Goal: Task Accomplishment & Management: Use online tool/utility

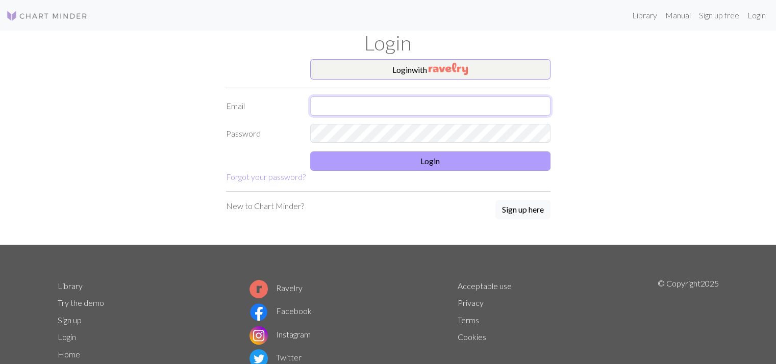
type input "[EMAIL_ADDRESS][DOMAIN_NAME]"
click at [403, 162] on button "Login" at bounding box center [430, 160] width 240 height 19
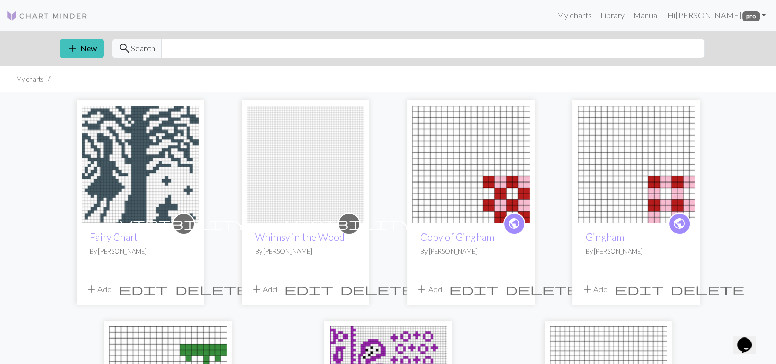
click at [128, 193] on img at bounding box center [140, 164] width 117 height 117
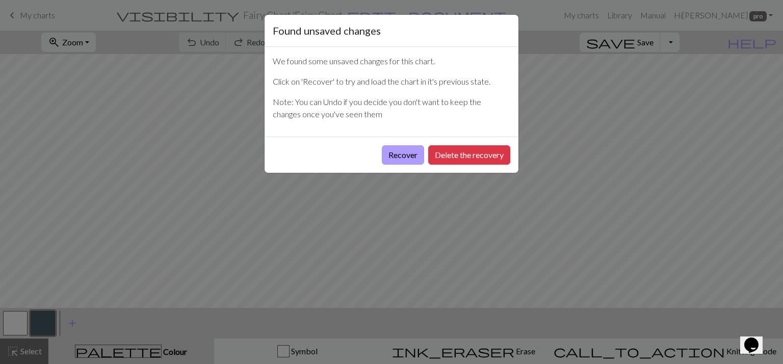
click at [407, 152] on button "Recover" at bounding box center [403, 154] width 42 height 19
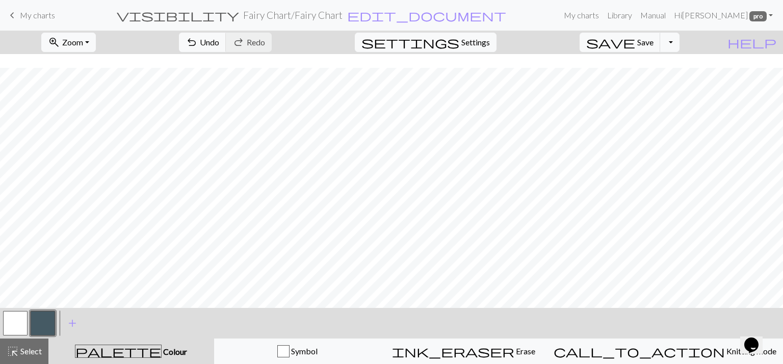
scroll to position [309, 0]
click at [653, 42] on span "Save" at bounding box center [645, 42] width 16 height 10
click at [680, 45] on button "Toggle Dropdown" at bounding box center [669, 42] width 19 height 19
click at [648, 80] on button "save_alt Download" at bounding box center [595, 81] width 168 height 16
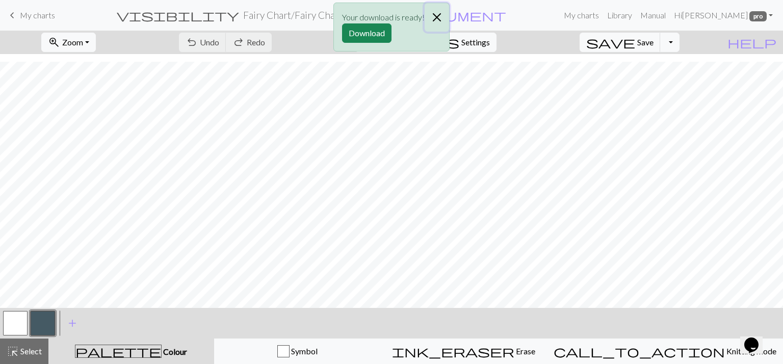
click at [441, 14] on button "Close" at bounding box center [437, 17] width 24 height 29
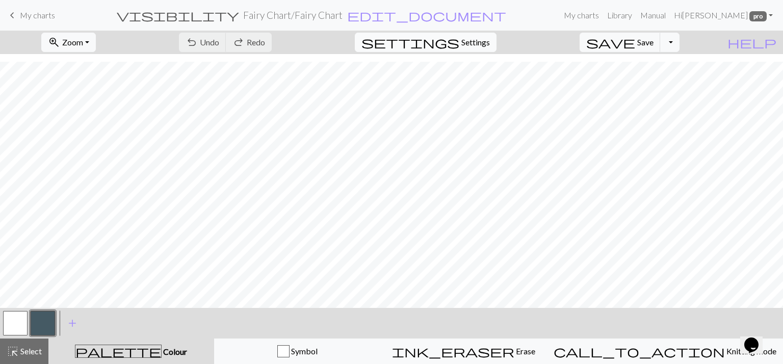
click at [477, 44] on span "Settings" at bounding box center [475, 42] width 29 height 12
select select "aran"
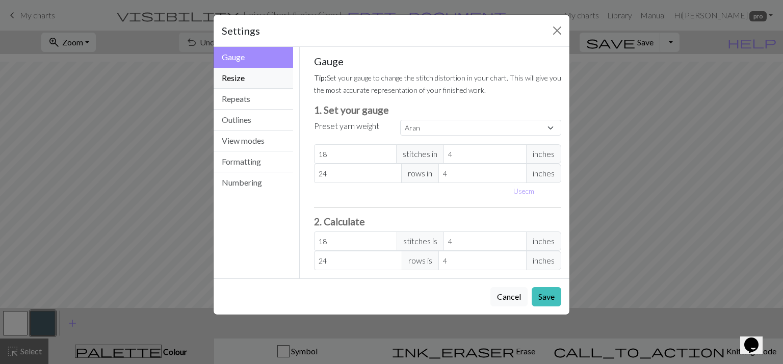
click at [241, 80] on button "Resize" at bounding box center [254, 78] width 80 height 21
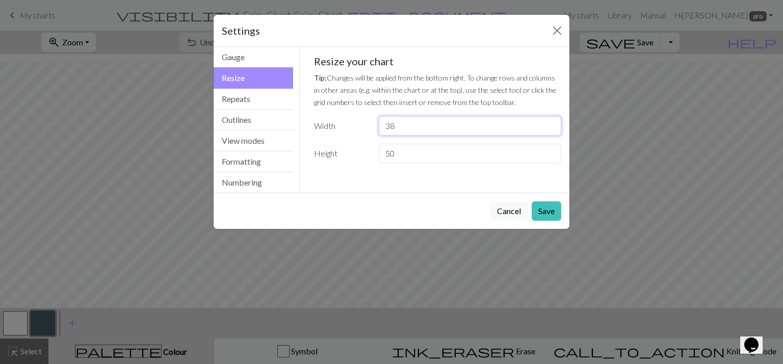
click at [406, 126] on input "38" at bounding box center [470, 125] width 183 height 19
type input "30"
click at [543, 205] on button "Save" at bounding box center [547, 210] width 30 height 19
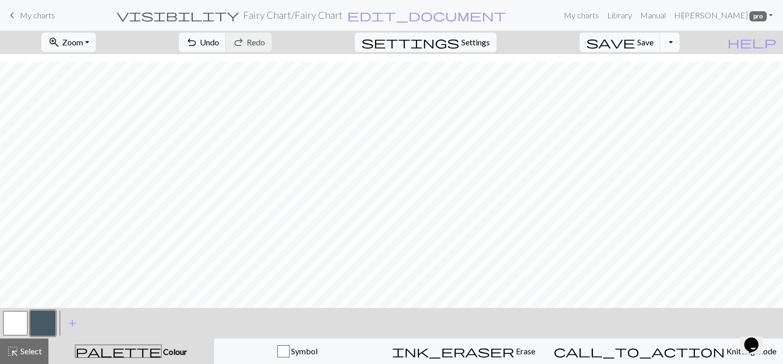
click at [680, 43] on button "Toggle Dropdown" at bounding box center [669, 42] width 19 height 19
click at [635, 41] on span "save" at bounding box center [610, 42] width 49 height 14
click at [680, 40] on button "Toggle Dropdown" at bounding box center [669, 42] width 19 height 19
click at [659, 82] on button "save_alt Download" at bounding box center [595, 81] width 168 height 16
click at [404, 15] on form "visibility Fairy Chart / Fairy Chart edit_document Edit settings" at bounding box center [311, 15] width 497 height 20
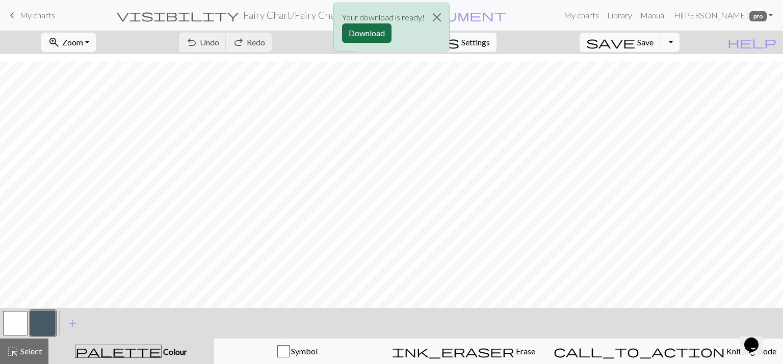
click at [369, 35] on button "Download" at bounding box center [366, 32] width 49 height 19
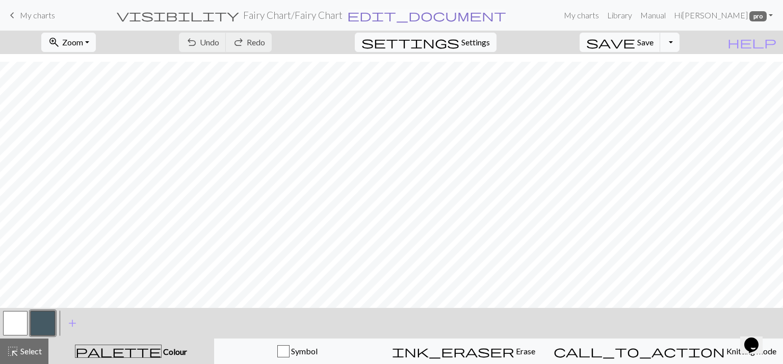
click at [366, 19] on span "edit_document" at bounding box center [426, 15] width 159 height 14
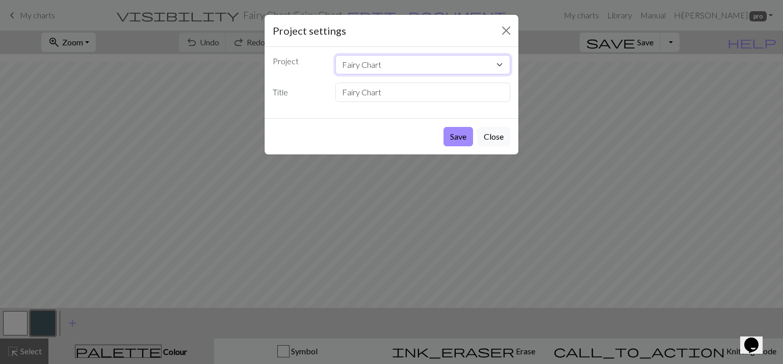
click at [386, 61] on select "Fairy Chart Whimsy in the Wood Copy of Gingham Gingham Picnic Basket Socks Fibe…" at bounding box center [423, 64] width 175 height 19
click at [317, 85] on label "Title" at bounding box center [298, 92] width 63 height 19
click at [388, 90] on input "Fairy Chart" at bounding box center [423, 92] width 175 height 19
type input "Fairy Chart Small"
click at [462, 133] on button "Save" at bounding box center [459, 136] width 30 height 19
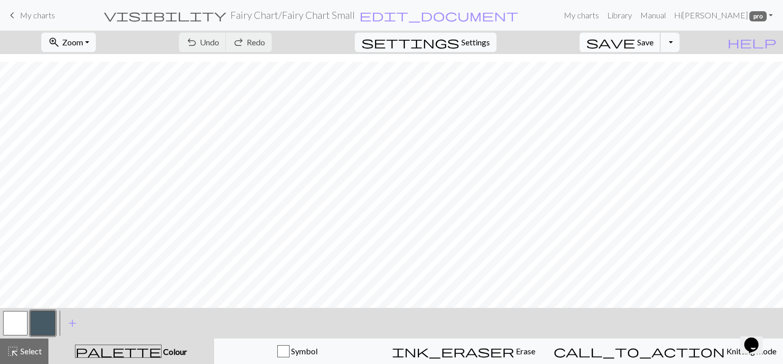
click at [654, 43] on span "Save" at bounding box center [645, 42] width 16 height 10
click at [484, 45] on span "Settings" at bounding box center [475, 42] width 29 height 12
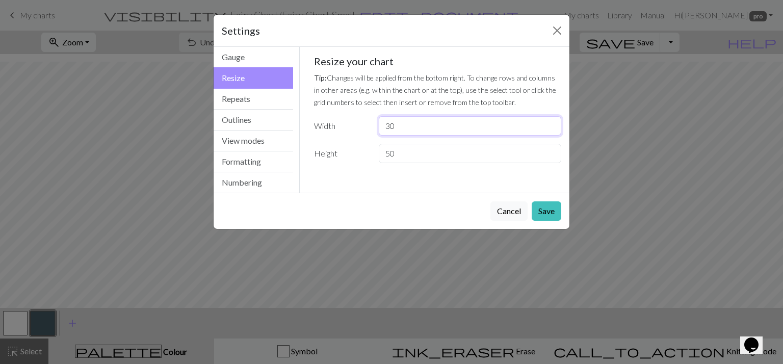
click at [400, 126] on input "30" at bounding box center [470, 125] width 183 height 19
type input "36"
click at [555, 210] on button "Save" at bounding box center [547, 210] width 30 height 19
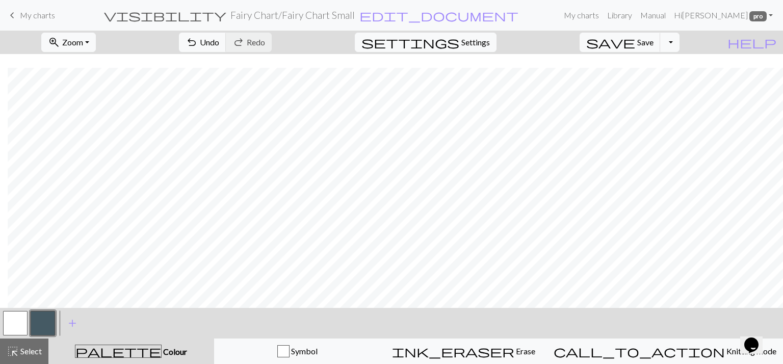
scroll to position [110, 8]
click at [32, 19] on span "My charts" at bounding box center [37, 15] width 35 height 10
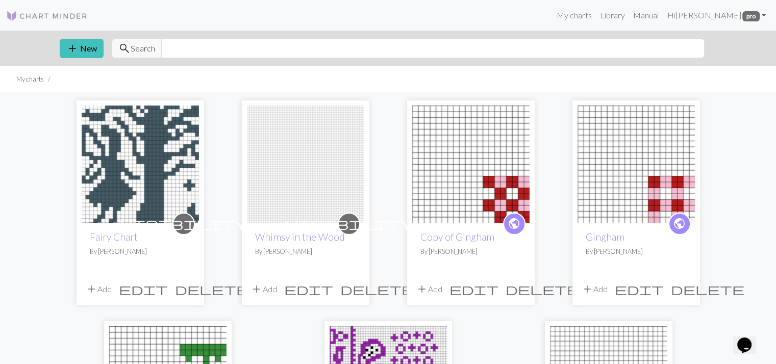
click at [146, 201] on img at bounding box center [140, 164] width 117 height 117
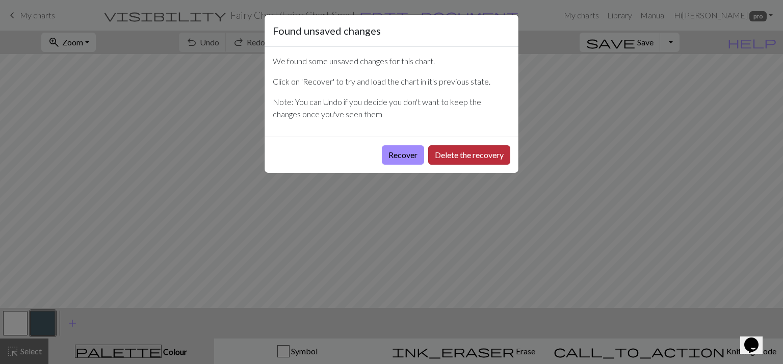
click at [458, 153] on button "Delete the recovery" at bounding box center [469, 154] width 82 height 19
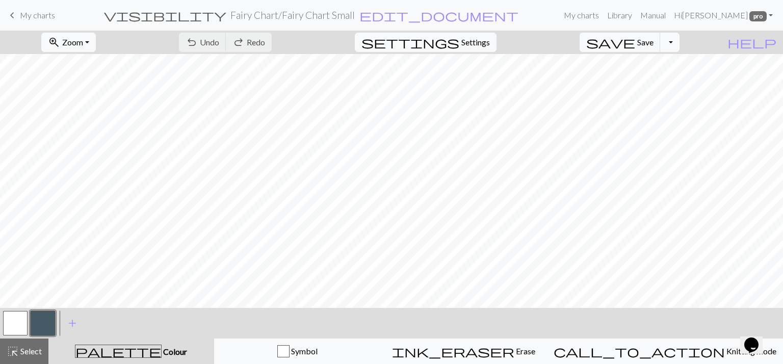
scroll to position [142, 0]
click at [9, 323] on button "button" at bounding box center [15, 323] width 24 height 24
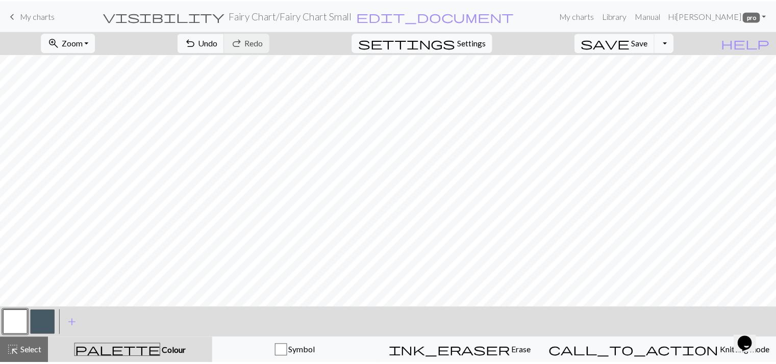
scroll to position [104, 0]
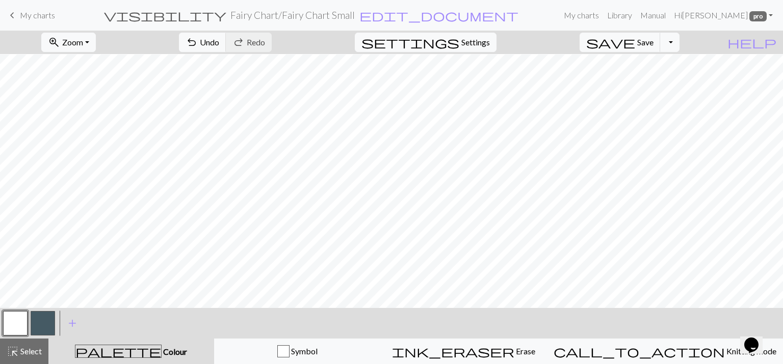
click at [48, 324] on button "button" at bounding box center [43, 323] width 24 height 24
click at [48, 322] on button "button" at bounding box center [43, 323] width 24 height 24
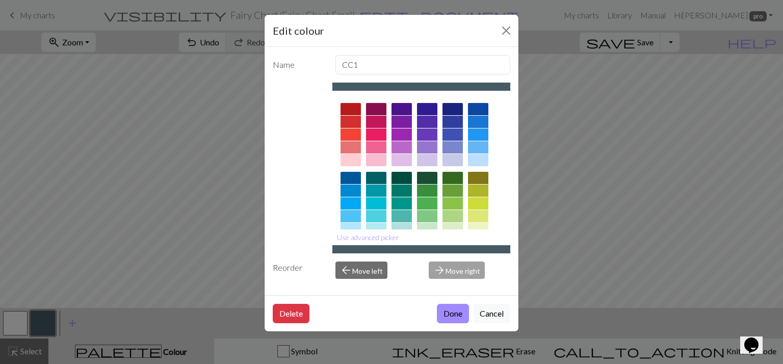
click at [41, 320] on div "Edit colour Name CC1 Use advanced picker Reorder arrow_back Move left arrow_for…" at bounding box center [391, 182] width 783 height 364
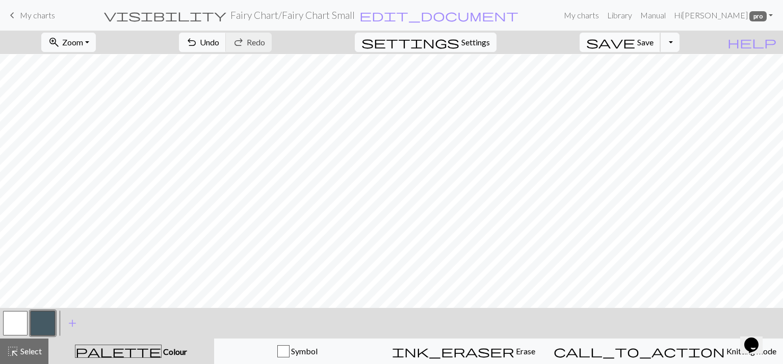
click at [635, 36] on span "save" at bounding box center [610, 42] width 49 height 14
click at [34, 18] on span "My charts" at bounding box center [37, 15] width 35 height 10
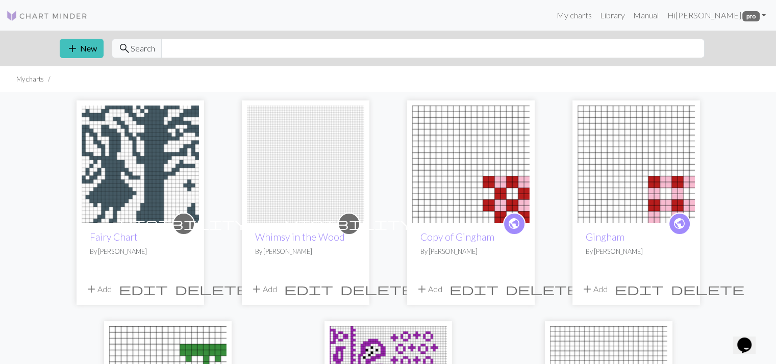
click at [287, 176] on img at bounding box center [305, 164] width 117 height 117
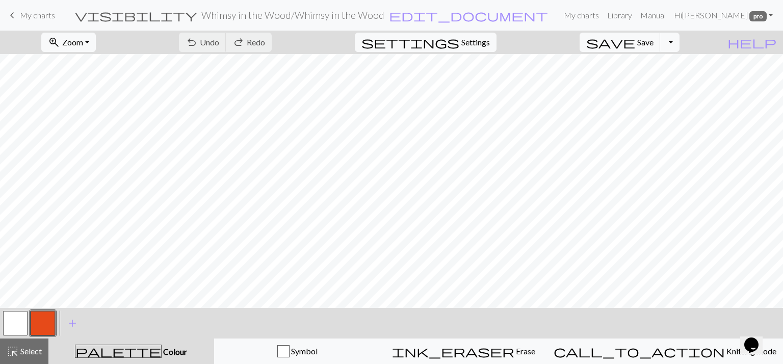
click at [9, 12] on span "keyboard_arrow_left" at bounding box center [12, 15] width 12 height 14
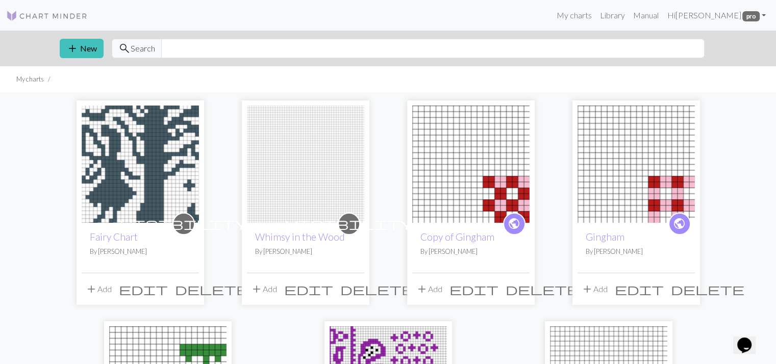
click at [116, 170] on img at bounding box center [140, 164] width 117 height 117
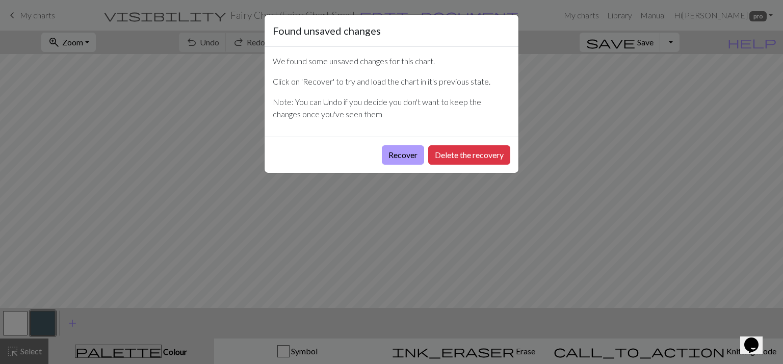
click at [397, 159] on button "Recover" at bounding box center [403, 154] width 42 height 19
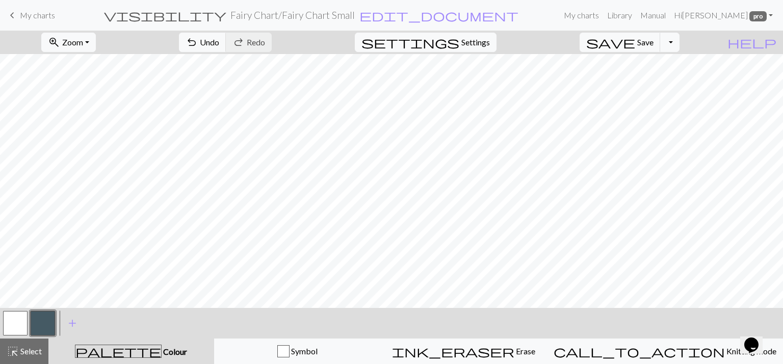
scroll to position [263, 0]
click at [490, 41] on span "Settings" at bounding box center [475, 42] width 29 height 12
select select "aran"
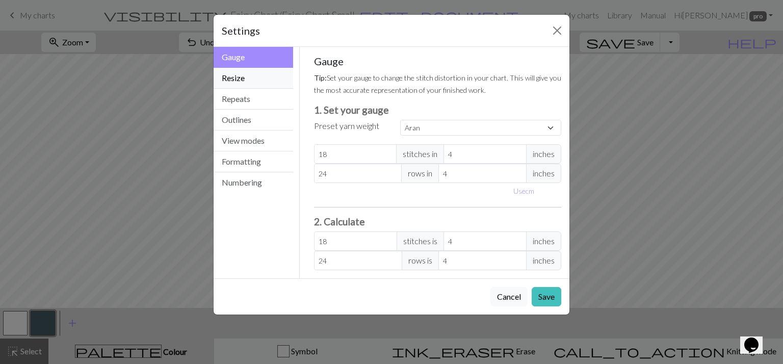
click at [247, 79] on button "Resize" at bounding box center [254, 78] width 80 height 21
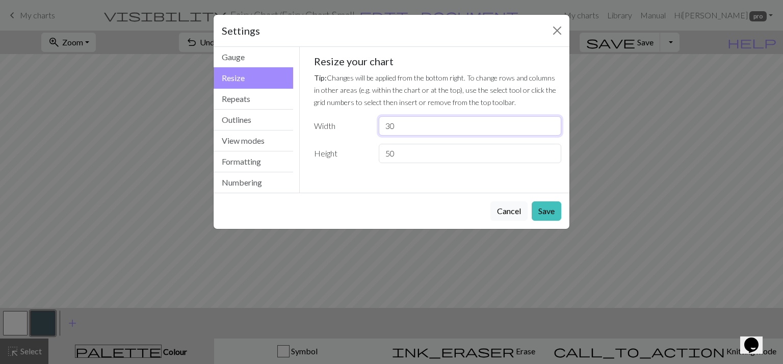
click at [396, 128] on input "30" at bounding box center [470, 125] width 183 height 19
type input "36"
click at [555, 211] on button "Save" at bounding box center [547, 210] width 30 height 19
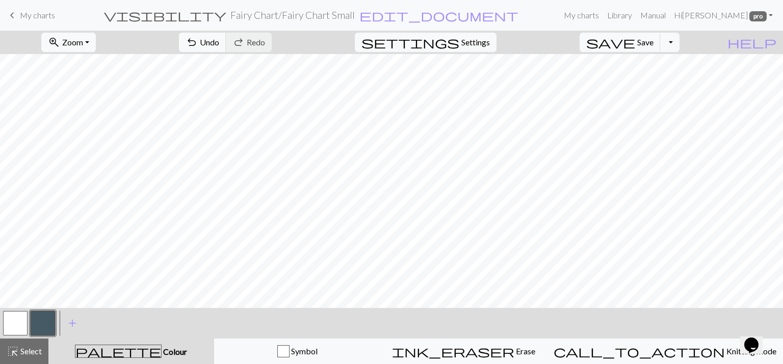
scroll to position [281, 0]
click at [219, 44] on span "Undo" at bounding box center [209, 42] width 19 height 10
click at [381, 15] on span "edit_document" at bounding box center [438, 15] width 159 height 14
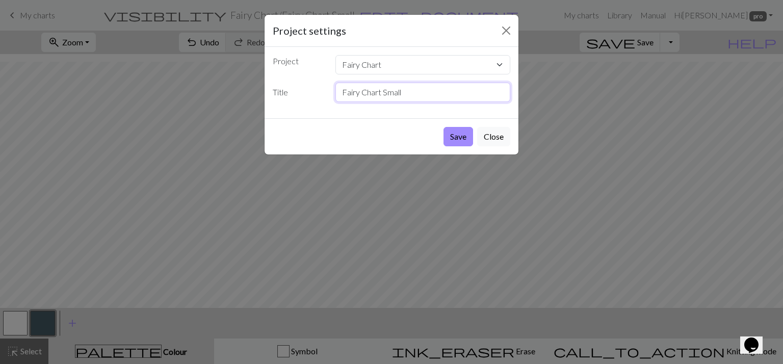
click at [405, 93] on input "Fairy Chart Small" at bounding box center [423, 92] width 175 height 19
click at [405, 93] on input "Fairy Chart S" at bounding box center [423, 92] width 175 height 19
type input "Fairy Chart Medium"
click at [453, 130] on button "Save" at bounding box center [459, 136] width 30 height 19
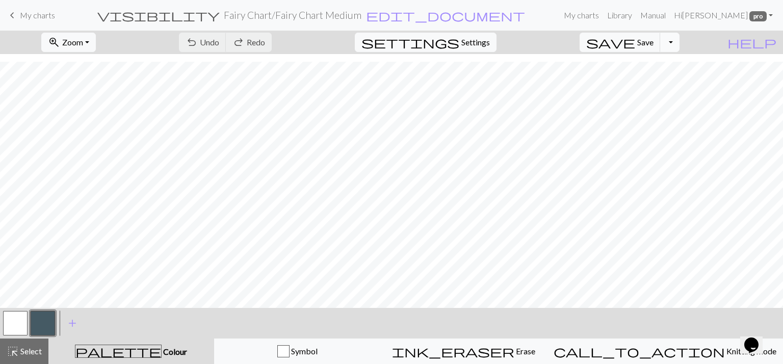
click at [680, 45] on button "Toggle Dropdown" at bounding box center [669, 42] width 19 height 19
click at [643, 85] on button "save_alt Download" at bounding box center [595, 81] width 168 height 16
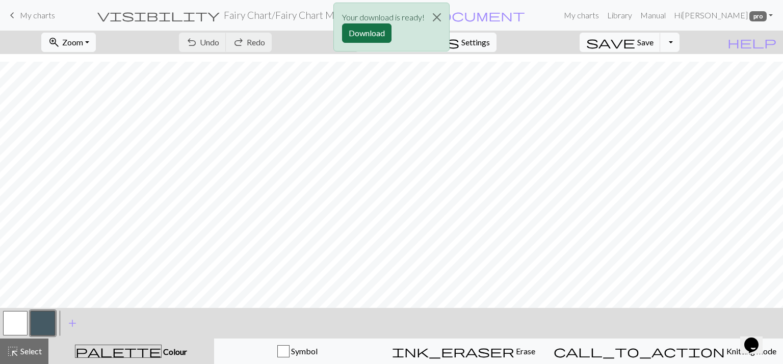
click at [358, 39] on button "Download" at bounding box center [366, 32] width 49 height 19
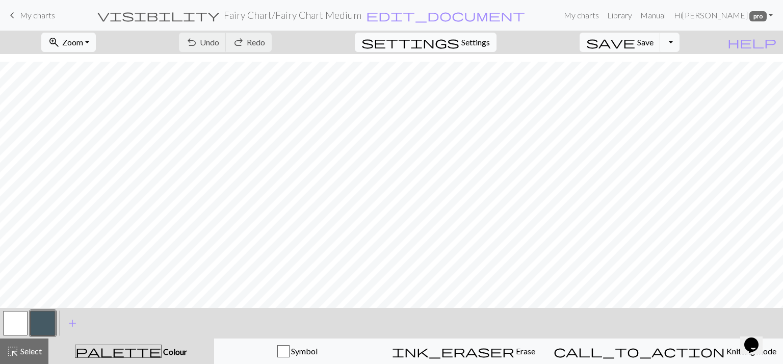
click at [490, 45] on span "Settings" at bounding box center [475, 42] width 29 height 12
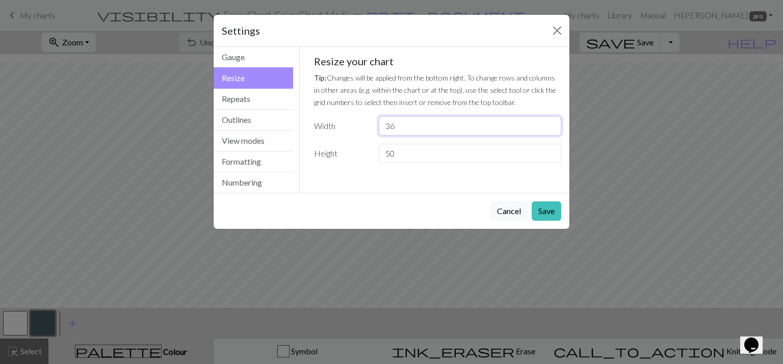
click at [412, 126] on input "36" at bounding box center [470, 125] width 183 height 19
type input "3"
type input "42"
click at [553, 210] on button "Save" at bounding box center [547, 210] width 30 height 19
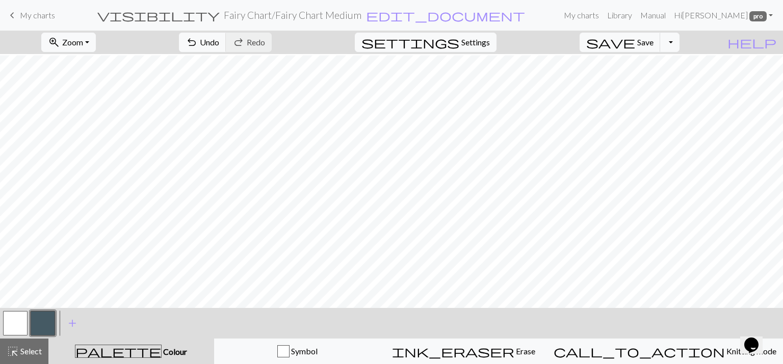
scroll to position [277, 0]
click at [226, 41] on button "undo Undo Undo" at bounding box center [202, 42] width 47 height 19
click at [198, 42] on span "undo" at bounding box center [192, 42] width 12 height 14
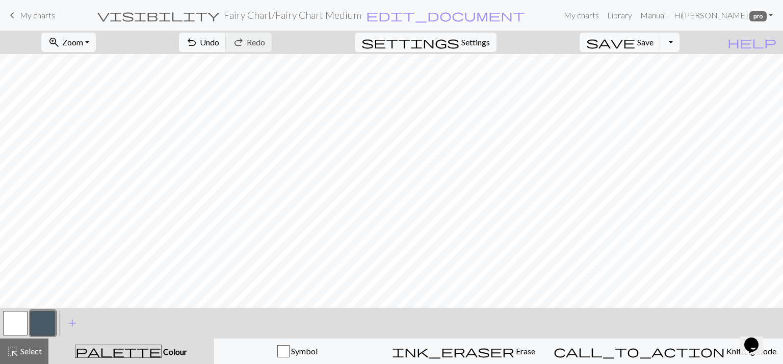
click at [15, 325] on button "button" at bounding box center [15, 323] width 24 height 24
click at [44, 324] on button "button" at bounding box center [43, 323] width 24 height 24
drag, startPoint x: 117, startPoint y: 300, endPoint x: 38, endPoint y: 325, distance: 82.7
click at [38, 325] on button "button" at bounding box center [43, 323] width 24 height 24
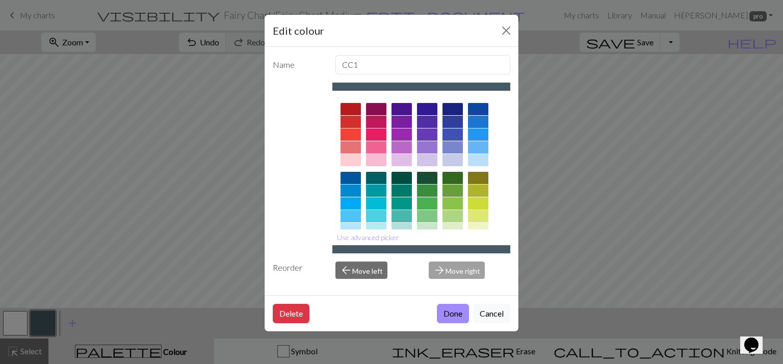
click at [554, 106] on div "Edit colour Name CC1 Use advanced picker Reorder arrow_back Move left arrow_for…" at bounding box center [391, 182] width 783 height 364
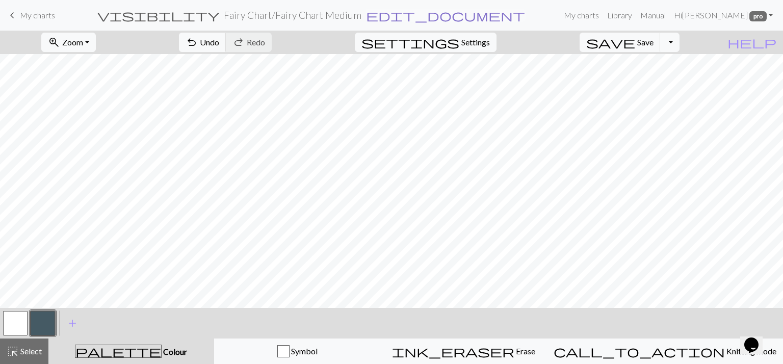
click at [386, 15] on span "edit_document" at bounding box center [445, 15] width 159 height 14
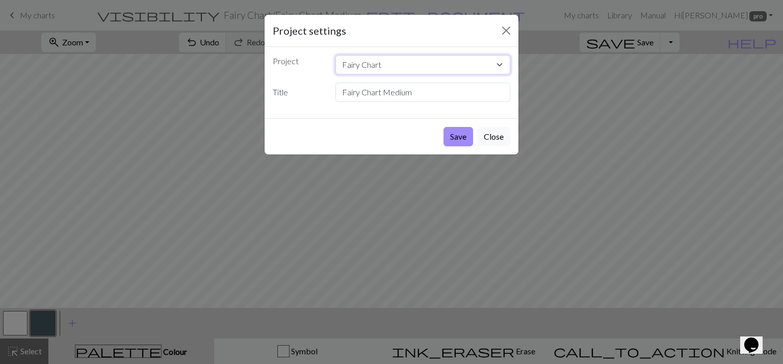
click at [393, 63] on select "Fairy Chart Whimsy in the Wood Copy of Gingham Gingham Picnic Basket Socks Fibe…" at bounding box center [423, 64] width 175 height 19
click at [393, 60] on select "Fairy Chart Whimsy in the Wood Copy of Gingham Gingham Picnic Basket Socks Fibe…" at bounding box center [423, 64] width 175 height 19
drag, startPoint x: 411, startPoint y: 88, endPoint x: 396, endPoint y: 88, distance: 15.3
click at [396, 88] on input "Fairy Chart Medium" at bounding box center [423, 92] width 175 height 19
click at [429, 113] on div "Project Fairy Chart Whimsy in the Wood Copy of Gingham Gingham Picnic Basket So…" at bounding box center [392, 82] width 254 height 71
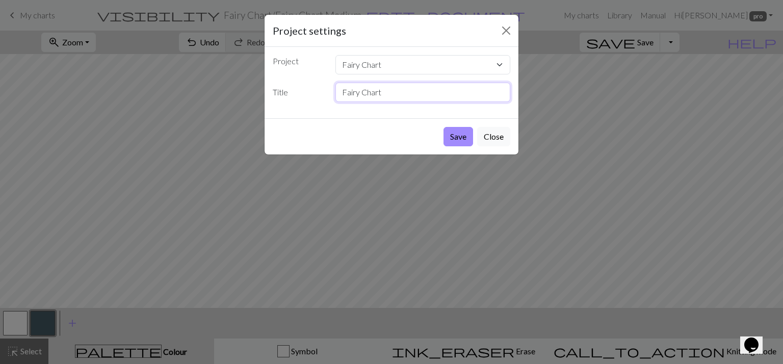
click at [384, 87] on input "Fairy Chart" at bounding box center [423, 92] width 175 height 19
type input "Fairy Chart large"
click at [464, 135] on button "Save" at bounding box center [459, 136] width 30 height 19
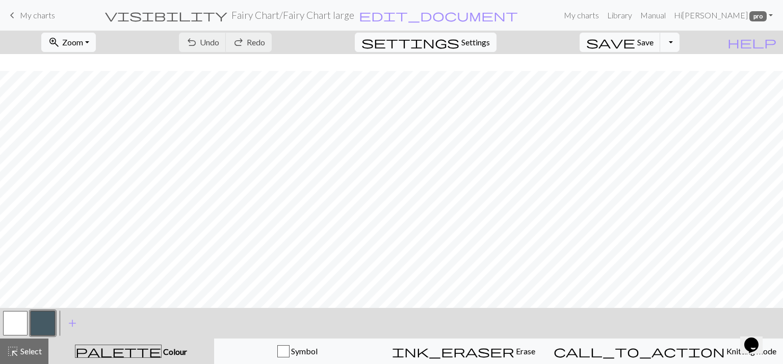
scroll to position [309, 0]
click at [680, 44] on button "Toggle Dropdown" at bounding box center [669, 42] width 19 height 19
click at [660, 84] on button "save_alt Download" at bounding box center [595, 81] width 168 height 16
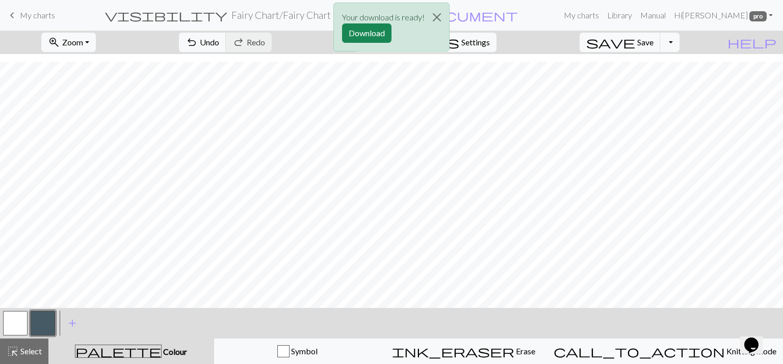
click at [687, 42] on div "Your download is ready! Download" at bounding box center [391, 30] width 783 height 60
click at [688, 41] on div "Your download is ready! Download" at bounding box center [391, 30] width 783 height 60
click at [436, 16] on button "Close" at bounding box center [437, 17] width 24 height 29
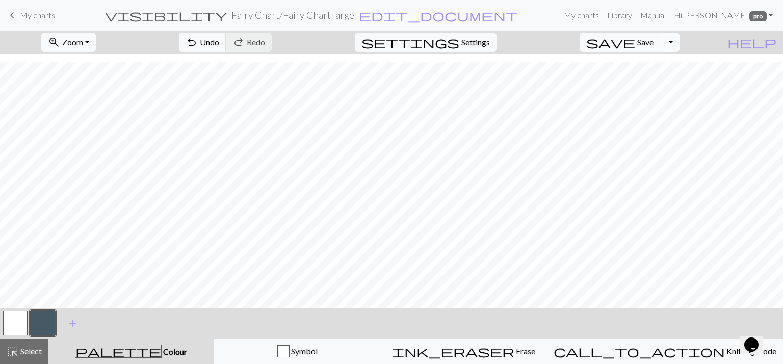
click at [680, 43] on button "Toggle Dropdown" at bounding box center [669, 42] width 19 height 19
click at [639, 86] on button "save_alt Download" at bounding box center [595, 81] width 168 height 16
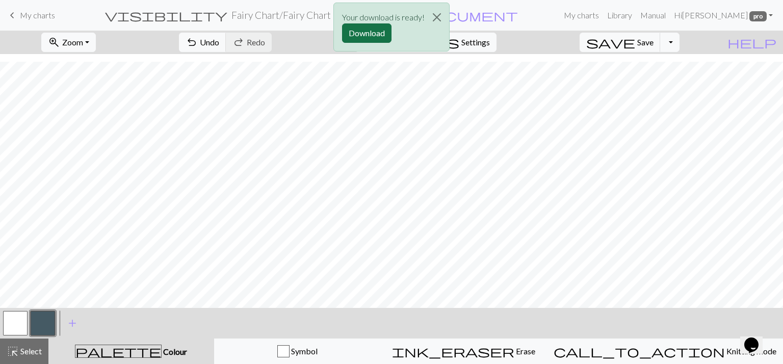
click at [363, 33] on button "Download" at bounding box center [366, 32] width 49 height 19
